Goal: Information Seeking & Learning: Learn about a topic

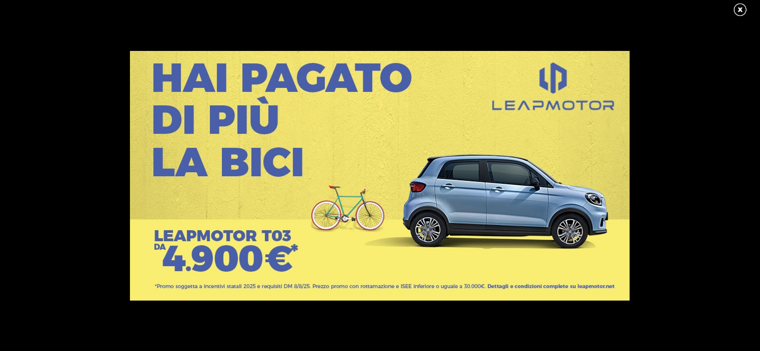
scroll to position [100, 0]
click at [741, 8] on link at bounding box center [745, 9] width 25 height 15
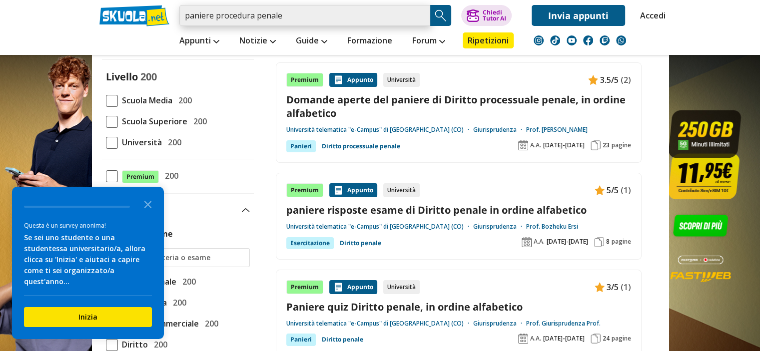
click at [303, 18] on input "paniere procedura penale" at bounding box center [304, 15] width 251 height 21
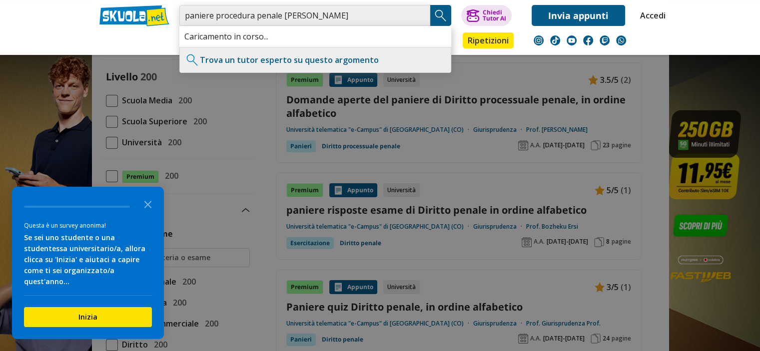
type input "paniere procedura penale cecchi"
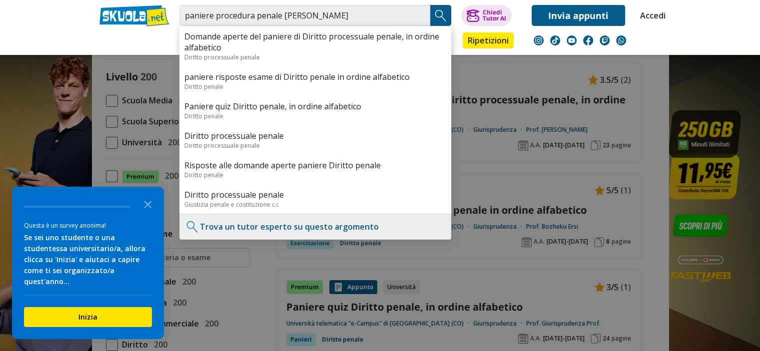
click at [437, 16] on img "Search Button" at bounding box center [440, 15] width 15 height 15
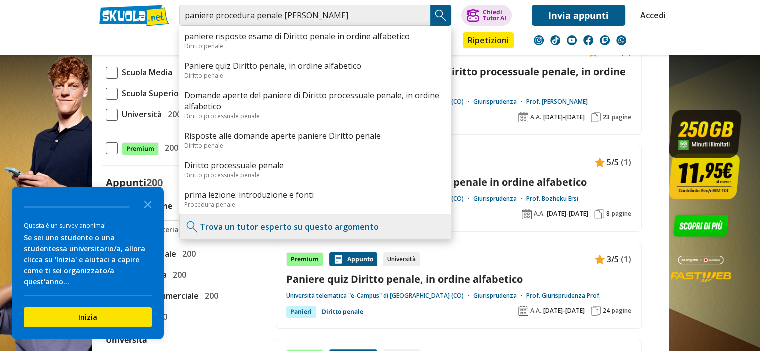
scroll to position [150, 0]
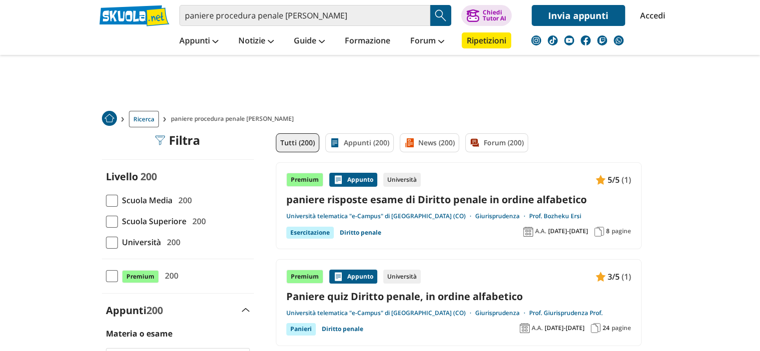
click at [363, 203] on link "paniere risposte esame di Diritto penale in ordine alfabetico" at bounding box center [458, 199] width 345 height 13
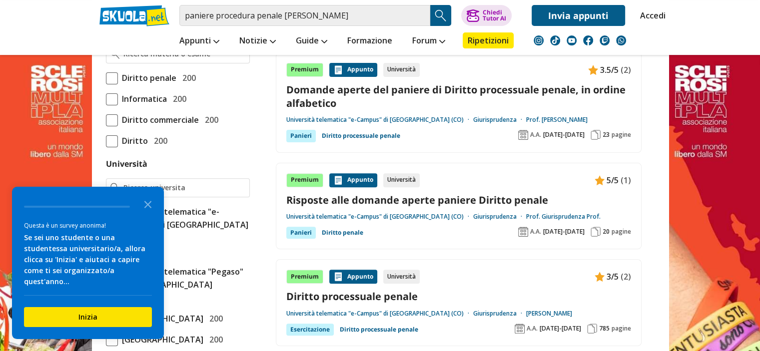
scroll to position [400, 0]
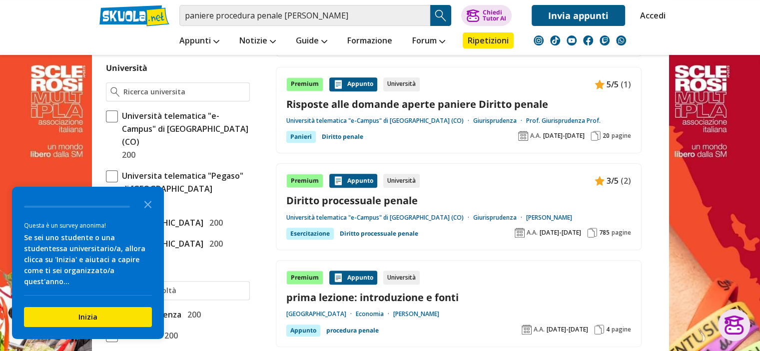
click at [374, 197] on link "Diritto processuale penale" at bounding box center [458, 200] width 345 height 13
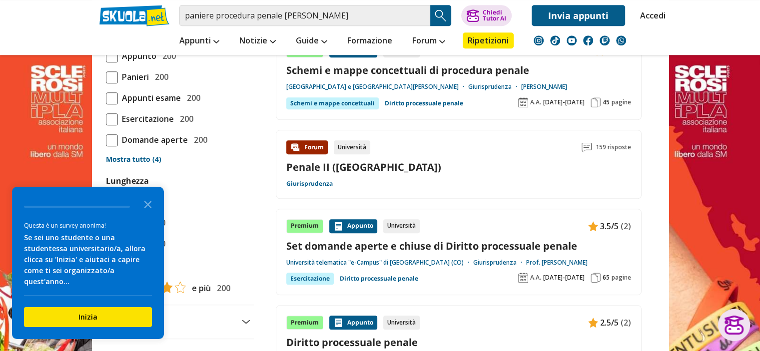
scroll to position [950, 0]
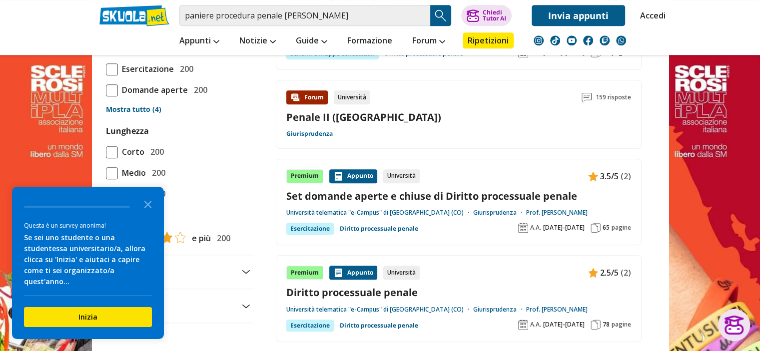
click at [376, 289] on link "Diritto processuale penale" at bounding box center [458, 292] width 345 height 13
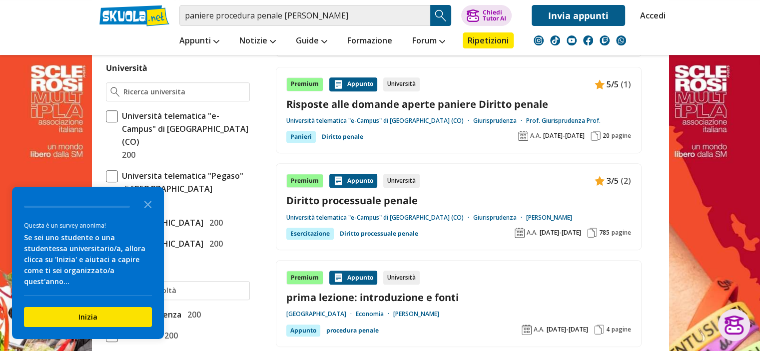
scroll to position [300, 0]
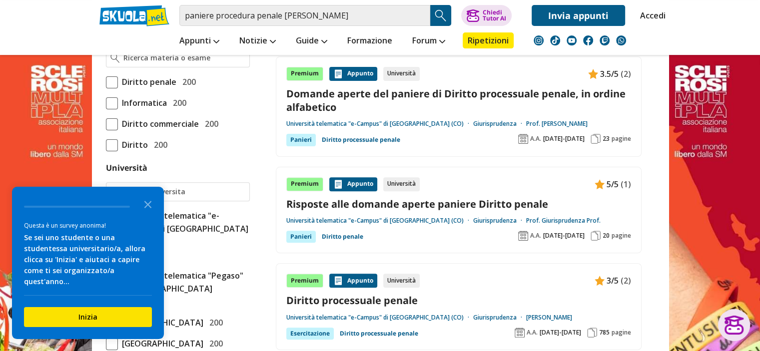
click at [412, 201] on link "Risposte alle domande aperte paniere Diritto penale" at bounding box center [458, 203] width 345 height 13
